Goal: Task Accomplishment & Management: Use online tool/utility

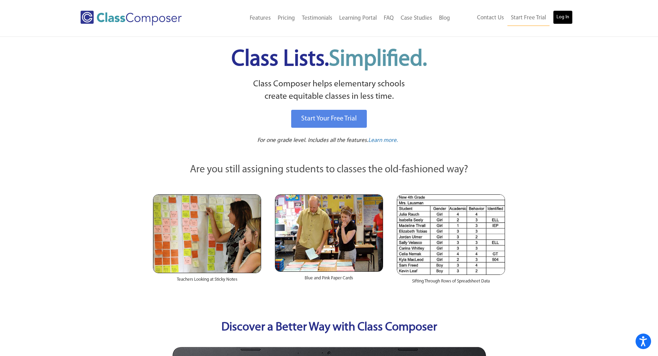
click at [558, 16] on link "Log In" at bounding box center [563, 17] width 20 height 14
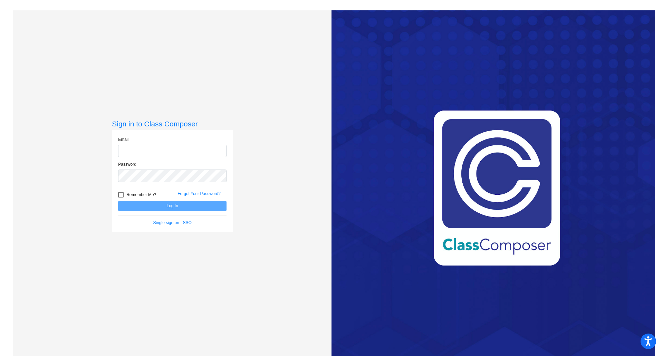
type input "[EMAIL_ADDRESS][DOMAIN_NAME]"
click at [187, 206] on button "Log In" at bounding box center [172, 206] width 108 height 10
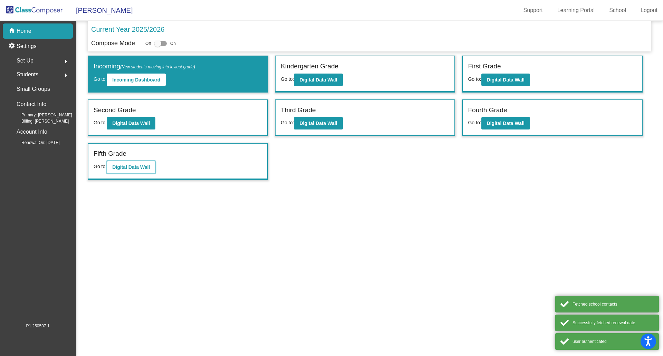
click at [144, 168] on b "Digital Data Wall" at bounding box center [131, 167] width 38 height 6
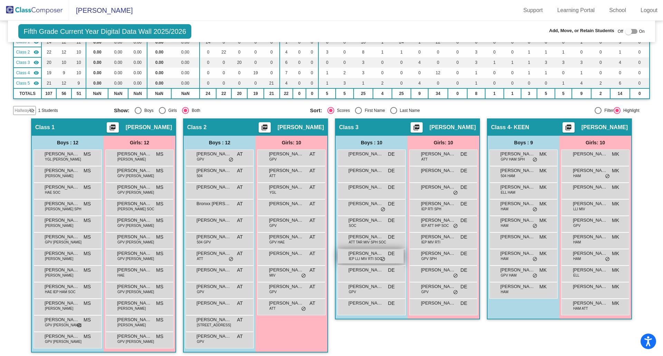
scroll to position [104, 0]
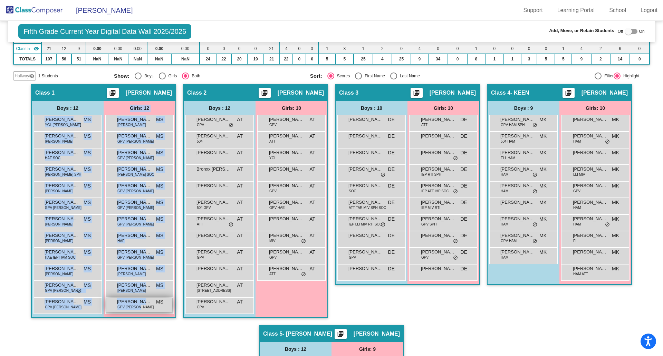
drag, startPoint x: 39, startPoint y: 122, endPoint x: 138, endPoint y: 309, distance: 211.7
click at [0, 0] on div "Boys : 12 [PERSON_NAME] YGL [PERSON_NAME] MS lock do_not_disturb_alt [PERSON_NA…" at bounding box center [0, 0] width 0 height 0
copy div "[PERSON_NAME] YGL [PERSON_NAME] MS lock do_not_disturb_alt [PERSON_NAME] [PERSO…"
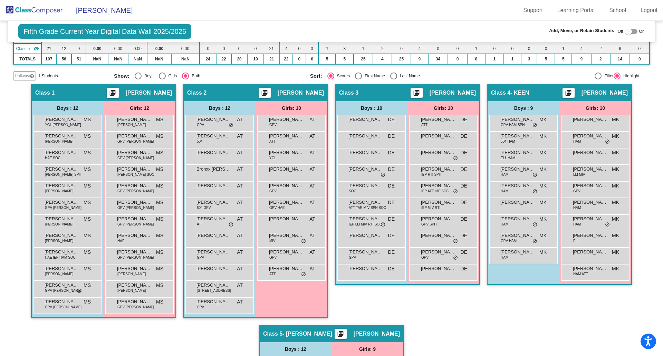
click at [15, 109] on div "Hallway - Hallway Class picture_as_pdf Add Student First Name Last Name Student…" at bounding box center [331, 325] width 636 height 482
click at [56, 137] on span "Aleksandar Zebic" at bounding box center [62, 136] width 35 height 7
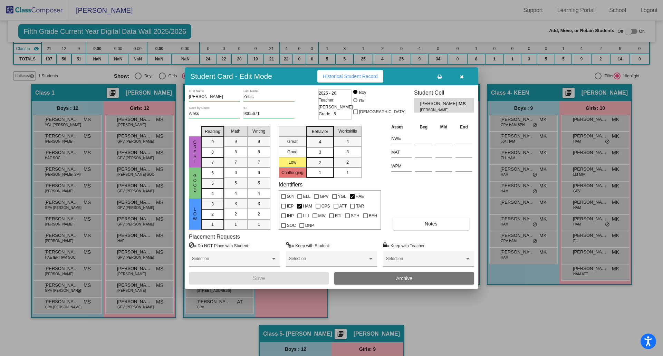
click at [463, 77] on icon "button" at bounding box center [462, 76] width 4 height 5
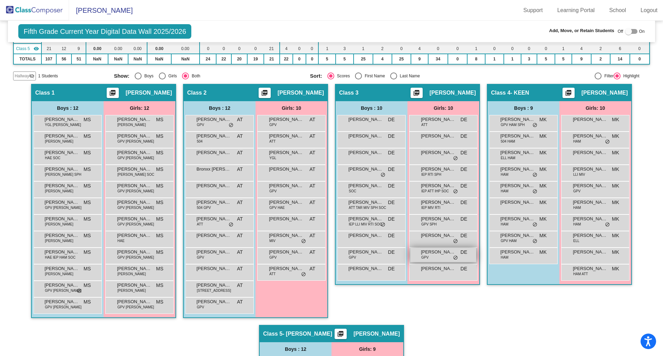
click at [445, 254] on span "Patricia Nolbertowicz" at bounding box center [438, 252] width 35 height 7
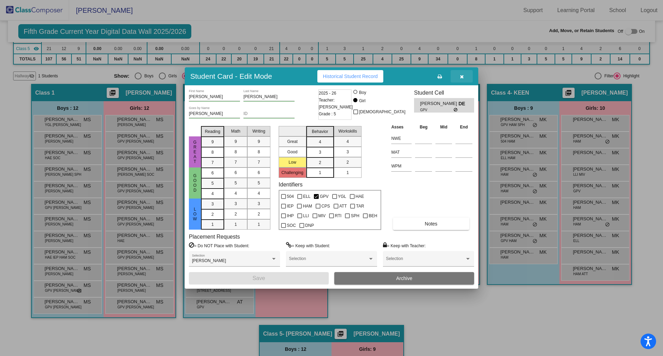
click at [461, 76] on icon "button" at bounding box center [462, 76] width 4 height 5
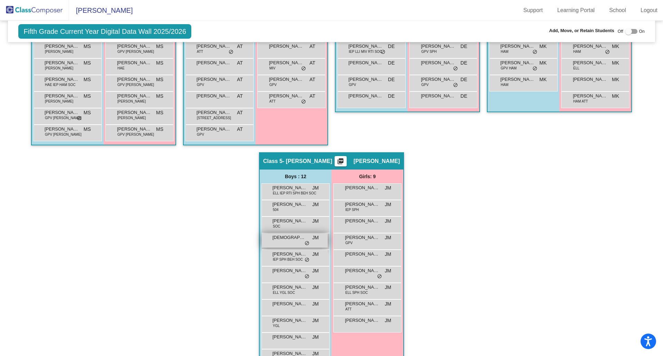
scroll to position [311, 0]
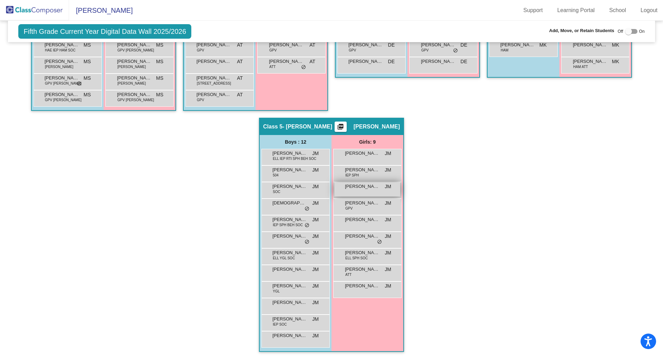
click at [373, 192] on div "Gwendolyn Kajmakoski JM lock do_not_disturb_alt" at bounding box center [367, 189] width 66 height 14
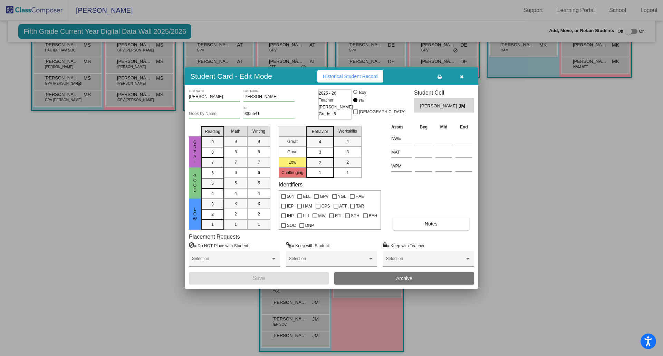
click at [462, 76] on icon "button" at bounding box center [462, 76] width 4 height 5
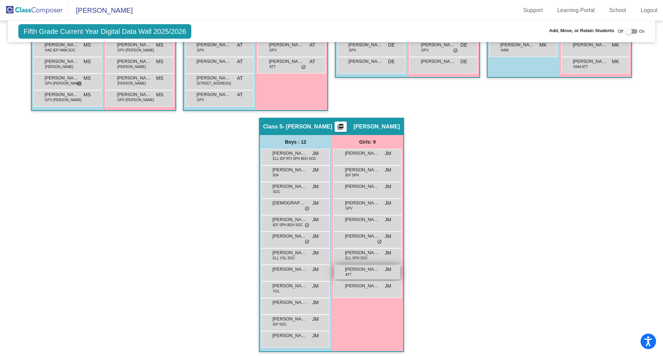
click at [371, 270] on span "Scarlett VanderWoude" at bounding box center [362, 269] width 35 height 7
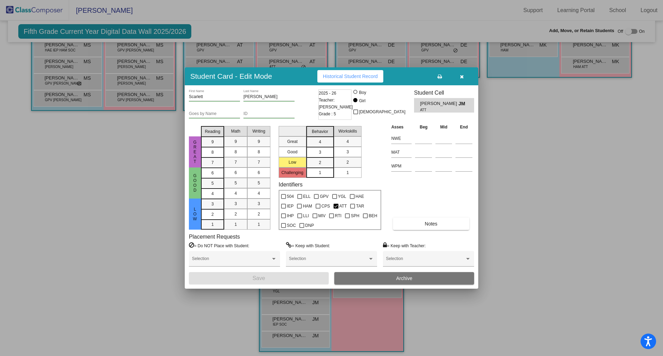
click at [137, 126] on div at bounding box center [331, 178] width 663 height 356
